Goal: Task Accomplishment & Management: Use online tool/utility

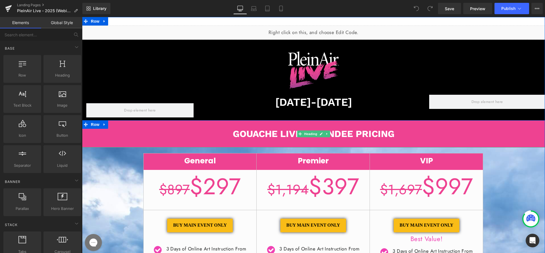
click at [270, 135] on b "GOUACHE LIVE ATTENDEE PRICING" at bounding box center [314, 133] width 162 height 11
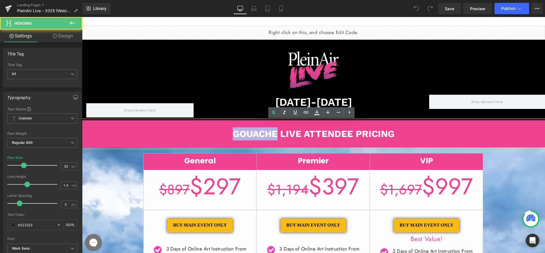
click at [270, 135] on b "GOUACHE LIVE ATTENDEE PRICING" at bounding box center [314, 133] width 162 height 11
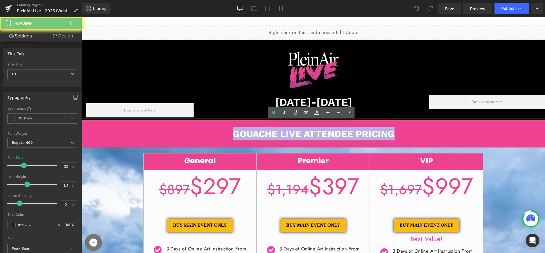
click at [270, 135] on b "GOUACHE LIVE ATTENDEE PRICING" at bounding box center [314, 133] width 162 height 11
click at [283, 135] on b "GOUACHE LIVE ATTENDEE PRICING" at bounding box center [314, 133] width 162 height 11
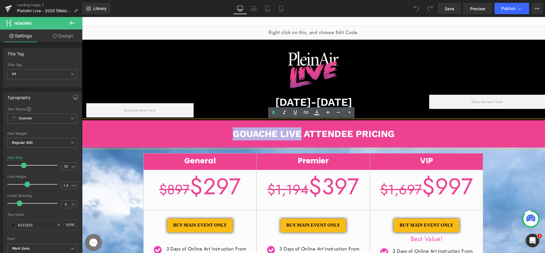
drag, startPoint x: 299, startPoint y: 134, endPoint x: 221, endPoint y: 127, distance: 78.2
click at [221, 127] on div "GOUACHE LIVE ATTENDEE PRICING" at bounding box center [313, 133] width 463 height 27
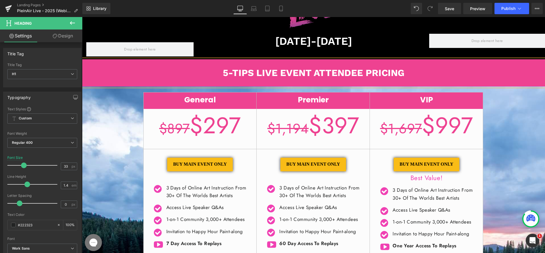
scroll to position [62, 0]
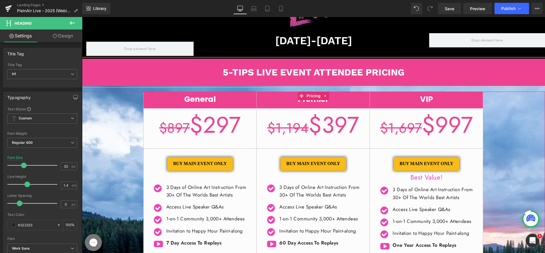
click at [201, 102] on h2 "General" at bounding box center [200, 100] width 113 height 11
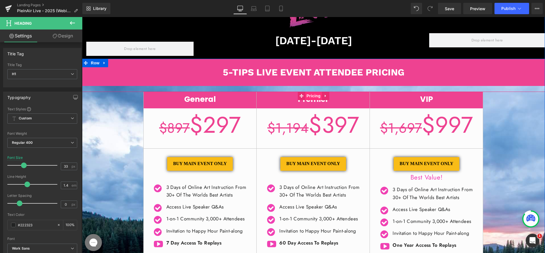
click at [307, 98] on span "Pricing" at bounding box center [313, 96] width 17 height 9
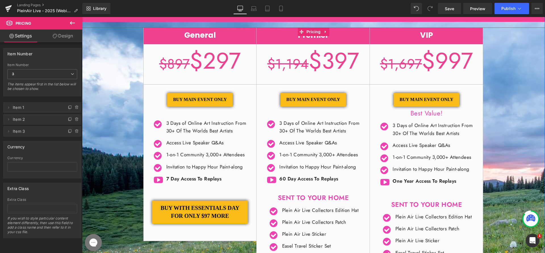
scroll to position [126, 0]
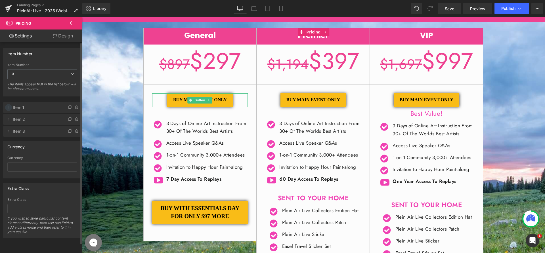
click at [10, 107] on icon at bounding box center [8, 107] width 5 height 5
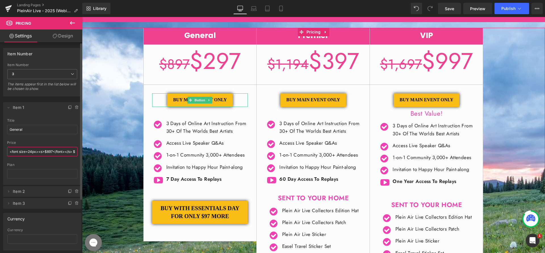
scroll to position [0, 9]
drag, startPoint x: 48, startPoint y: 151, endPoint x: 75, endPoint y: 152, distance: 27.3
click at [75, 152] on div "General title General <font size=24px><s>$897</font></s> $297 price <font size=…" at bounding box center [42, 152] width 78 height 66
click at [70, 153] on input "<font size=24px><s>$897</font></s> $297" at bounding box center [42, 151] width 70 height 9
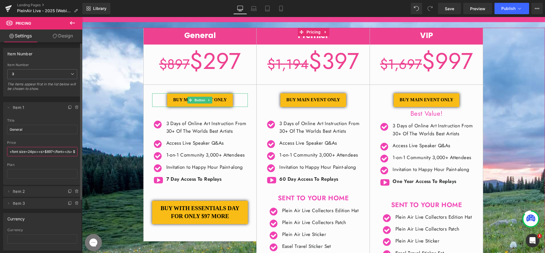
drag, startPoint x: 35, startPoint y: 153, endPoint x: 5, endPoint y: 153, distance: 30.7
click at [5, 153] on div "General title General <font size=24px><s>$897</font></s> $297 price <font size=…" at bounding box center [42, 152] width 78 height 66
click at [34, 131] on input "General" at bounding box center [42, 129] width 70 height 9
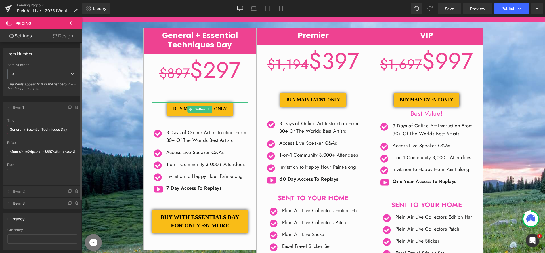
drag, startPoint x: 24, startPoint y: 130, endPoint x: 76, endPoint y: 83, distance: 70.0
click at [71, 130] on input "General + Essential Techniques Day" at bounding box center [42, 129] width 70 height 9
type input "General + Essential Techniques Day"
click at [30, 188] on span "Item 2" at bounding box center [37, 191] width 48 height 11
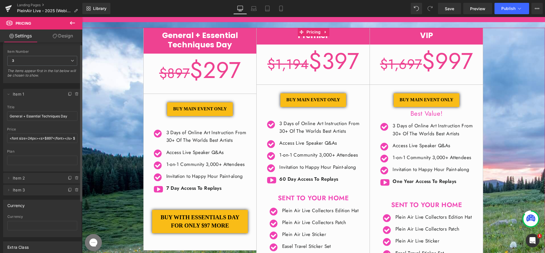
scroll to position [21, 0]
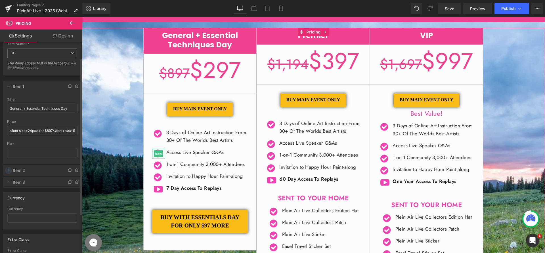
click at [9, 169] on icon at bounding box center [8, 170] width 5 height 5
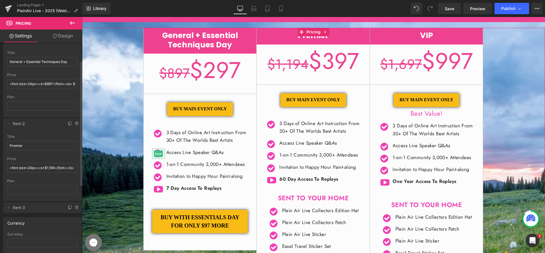
scroll to position [68, 0]
click at [43, 145] on input "Premier" at bounding box center [42, 145] width 70 height 9
paste input "+ Essential Techniques Day"
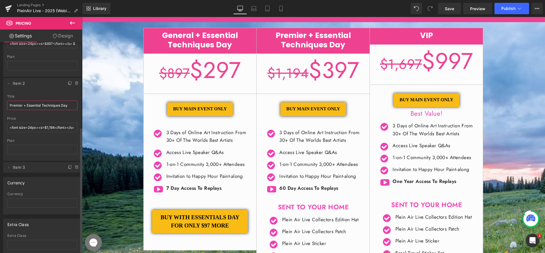
scroll to position [145, 0]
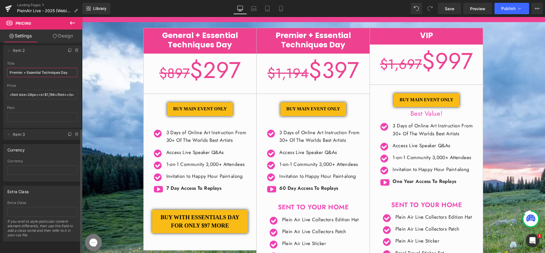
type input "Premier + Essential Techniques Day"
click at [21, 140] on div "Currency Currency" at bounding box center [42, 161] width 85 height 42
click at [19, 134] on span "Item 3" at bounding box center [37, 134] width 48 height 11
click at [7, 132] on icon at bounding box center [8, 134] width 5 height 5
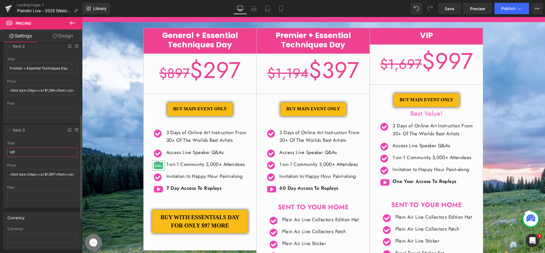
click at [47, 155] on input "VIP" at bounding box center [42, 152] width 70 height 9
paste input "+ Essential Techniques Day"
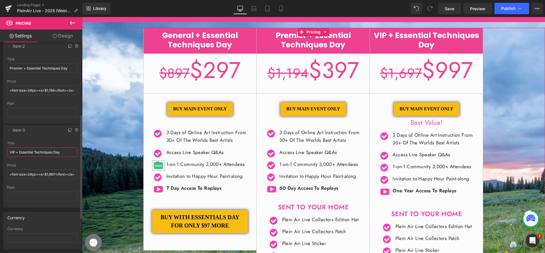
click at [16, 153] on input "VIP + Essential Techniques Day" at bounding box center [42, 152] width 70 height 9
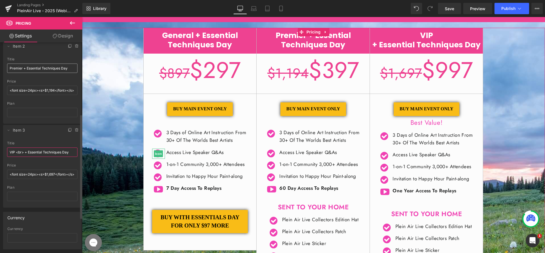
type input "VIP <br> + Essential Techniques Day"
click at [23, 70] on input "Premier + Essential Techniques Day" at bounding box center [42, 68] width 70 height 9
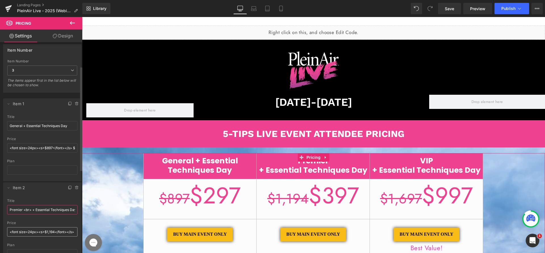
scroll to position [0, 0]
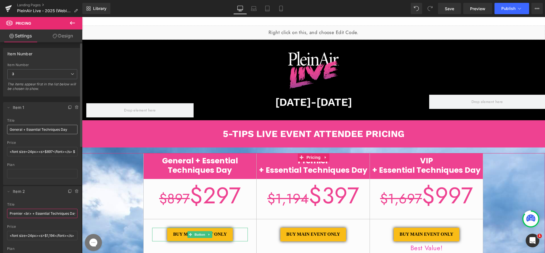
type input "Premier <br> + Essential Techniques Day"
drag, startPoint x: 23, startPoint y: 129, endPoint x: 56, endPoint y: 139, distance: 33.8
click at [23, 129] on input "General + Essential Techniques Day" at bounding box center [42, 129] width 70 height 9
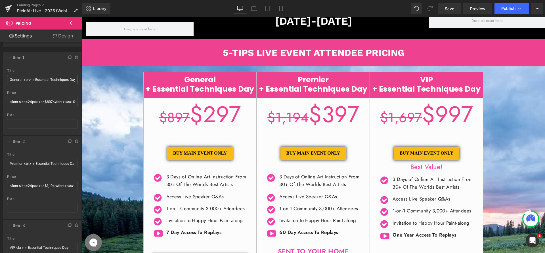
scroll to position [72, 0]
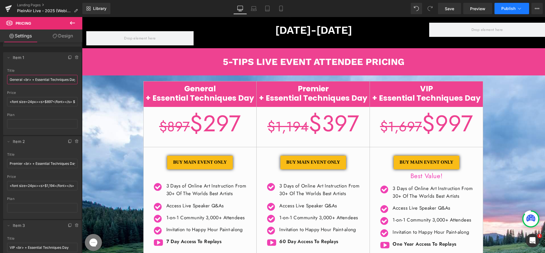
type input "General <br> + Essential Techniques Day"
click at [504, 5] on button "Publish" at bounding box center [512, 8] width 35 height 11
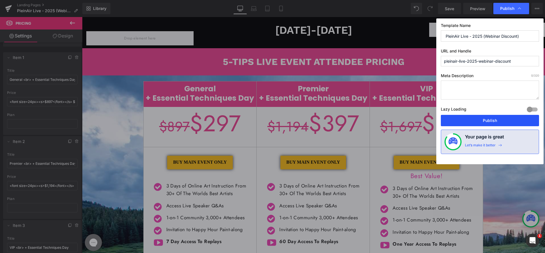
click at [492, 122] on button "Publish" at bounding box center [490, 120] width 98 height 11
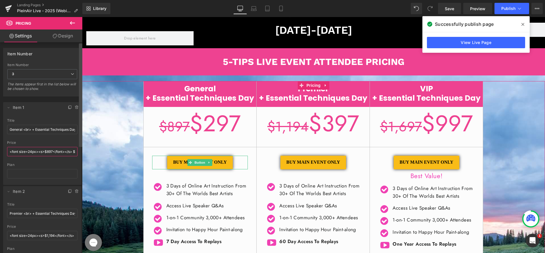
scroll to position [0, 9]
drag, startPoint x: 62, startPoint y: 151, endPoint x: 81, endPoint y: 151, distance: 19.6
click at [81, 151] on div "Item Number 4 3 2 1 Item Number 3 4 3 2 1 The items appear first in the list be…" at bounding box center [41, 149] width 82 height 214
click at [63, 152] on input "<font size=24px><s>$897</font></s> $297" at bounding box center [42, 151] width 70 height 9
click at [68, 153] on input "<font size=24px><s>$897</font></s> $297" at bounding box center [42, 151] width 70 height 9
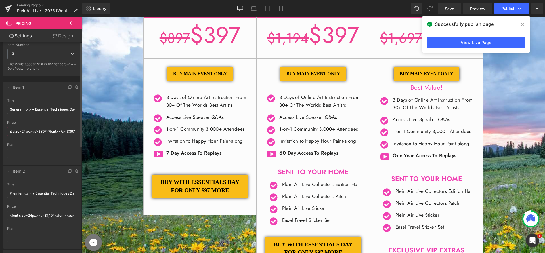
scroll to position [160, 0]
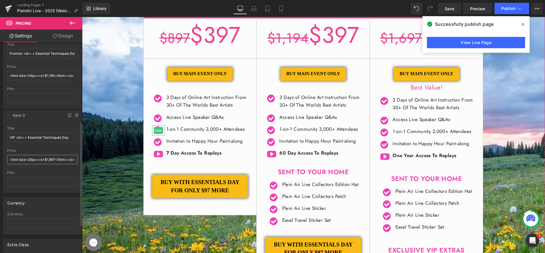
type input "<font size=24px><s>$897</font></s> $397"
click at [52, 159] on input "<font size=24px><s>$1,697</font></s> $997" at bounding box center [42, 159] width 70 height 9
drag, startPoint x: 55, startPoint y: 160, endPoint x: 76, endPoint y: 161, distance: 20.8
click at [76, 161] on div "VIP title VIP <br> + Essential Techniques Day <font size=24px><s>$1,697</font><…" at bounding box center [42, 160] width 78 height 66
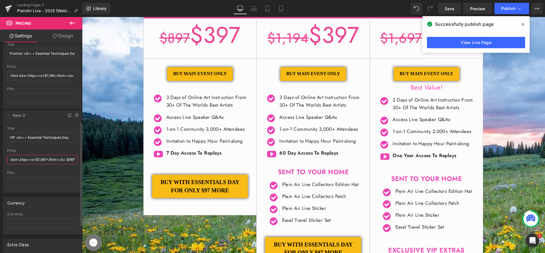
click at [66, 160] on input "<font size=24px><s>$1,697</font></s> $997" at bounding box center [42, 159] width 70 height 9
click at [68, 160] on input "<font size=24px><s>$1,697</font></s> $997" at bounding box center [42, 159] width 70 height 9
drag, startPoint x: 61, startPoint y: 75, endPoint x: 71, endPoint y: 74, distance: 10.3
click at [71, 74] on input "<font size=24px><s>$1,194</font></s> $397" at bounding box center [42, 75] width 70 height 9
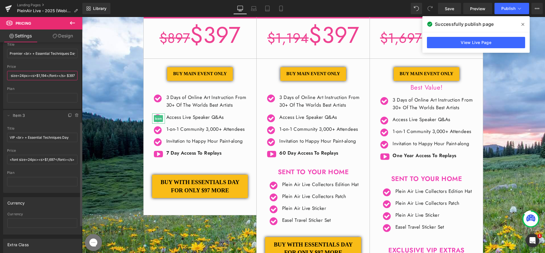
click at [67, 77] on input "<font size=24px><s>$1,194</font></s> $397" at bounding box center [42, 75] width 70 height 9
click at [68, 77] on input "<font size=24px><s>$1,194</font></s> $397" at bounding box center [42, 75] width 70 height 9
type input "<font size=24px><s>$1,194</font></s> $497"
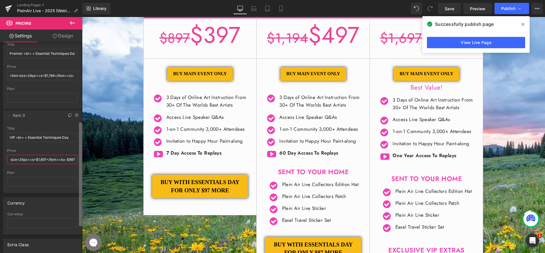
click at [81, 161] on div "Item Number 4 3 2 1 Item Number 3 4 3 2 1 The items appear first in the list be…" at bounding box center [41, 149] width 82 height 214
click at [70, 160] on input "<font size=24px><s>$1,697</font></s> $997" at bounding box center [42, 159] width 70 height 9
click at [69, 160] on input "<font size=24px><s>$1,697</font></s> $997" at bounding box center [42, 159] width 70 height 9
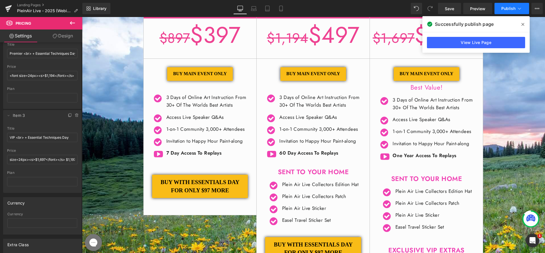
click at [509, 7] on span "Publish" at bounding box center [509, 8] width 14 height 5
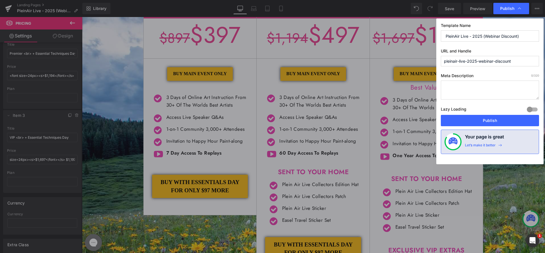
scroll to position [0, 0]
drag, startPoint x: 484, startPoint y: 119, endPoint x: 416, endPoint y: 104, distance: 70.1
click at [484, 119] on button "Publish" at bounding box center [490, 120] width 98 height 11
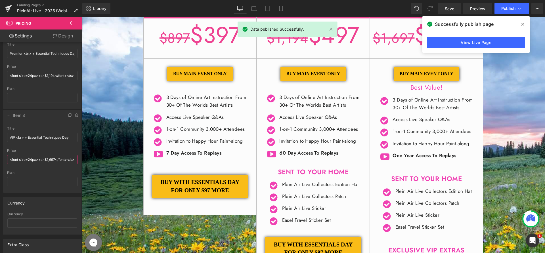
drag, startPoint x: 140, startPoint y: 175, endPoint x: 163, endPoint y: 178, distance: 22.9
drag, startPoint x: 68, startPoint y: 161, endPoint x: 82, endPoint y: 161, distance: 13.9
click at [82, 161] on div "Item Number 4 3 2 1 Item Number 3 4 3 2 1 The items appear first in the list be…" at bounding box center [41, 149] width 82 height 214
click at [71, 161] on input "<font size=24px><s>$1,697</font></s> $1,197" at bounding box center [42, 159] width 70 height 9
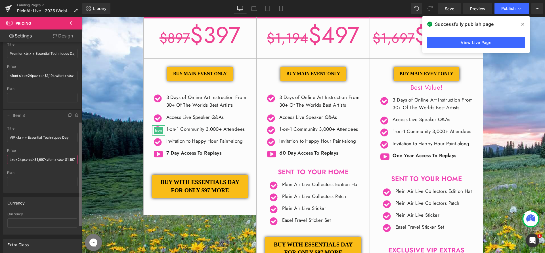
drag, startPoint x: 69, startPoint y: 160, endPoint x: 82, endPoint y: 164, distance: 13.9
click at [69, 160] on input "<font size=24px><s>$1,697</font></s> $1,197" at bounding box center [42, 159] width 70 height 9
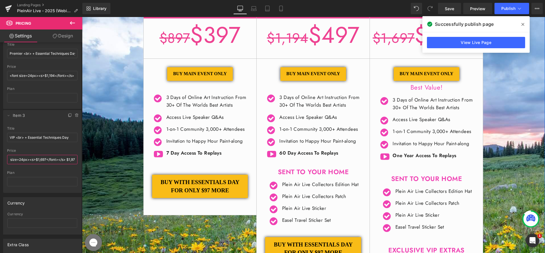
scroll to position [0, 12]
type input "<font size=24px><s>$1,697</font></s> $1,097"
click at [510, 11] on button "Publish" at bounding box center [512, 8] width 35 height 11
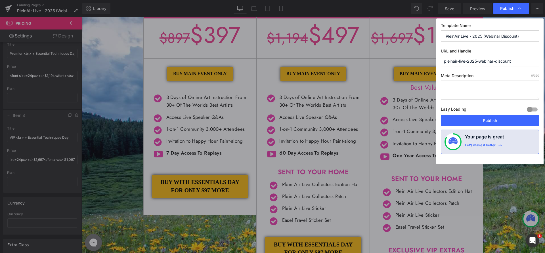
scroll to position [0, 0]
click at [487, 117] on button "Publish" at bounding box center [490, 120] width 98 height 11
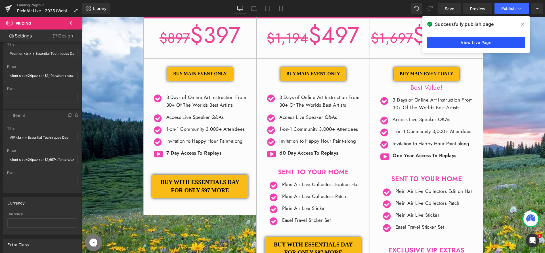
click at [486, 37] on link "View Live Page" at bounding box center [476, 42] width 98 height 11
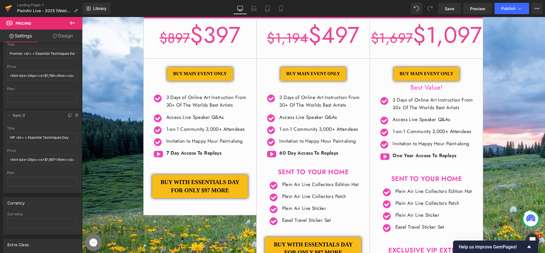
click at [4, 11] on link at bounding box center [8, 8] width 17 height 17
